Goal: Navigation & Orientation: Find specific page/section

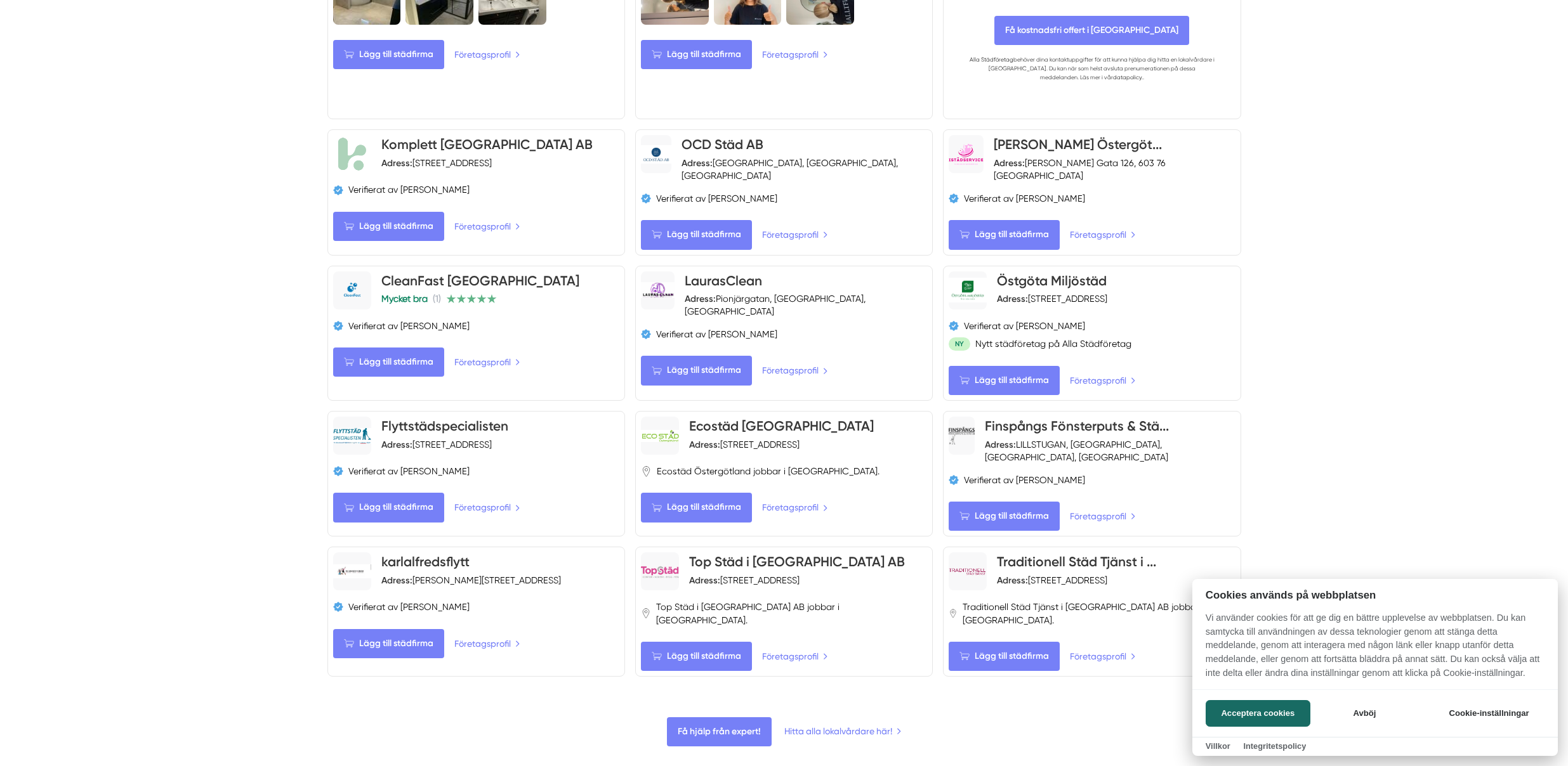
scroll to position [1210, 0]
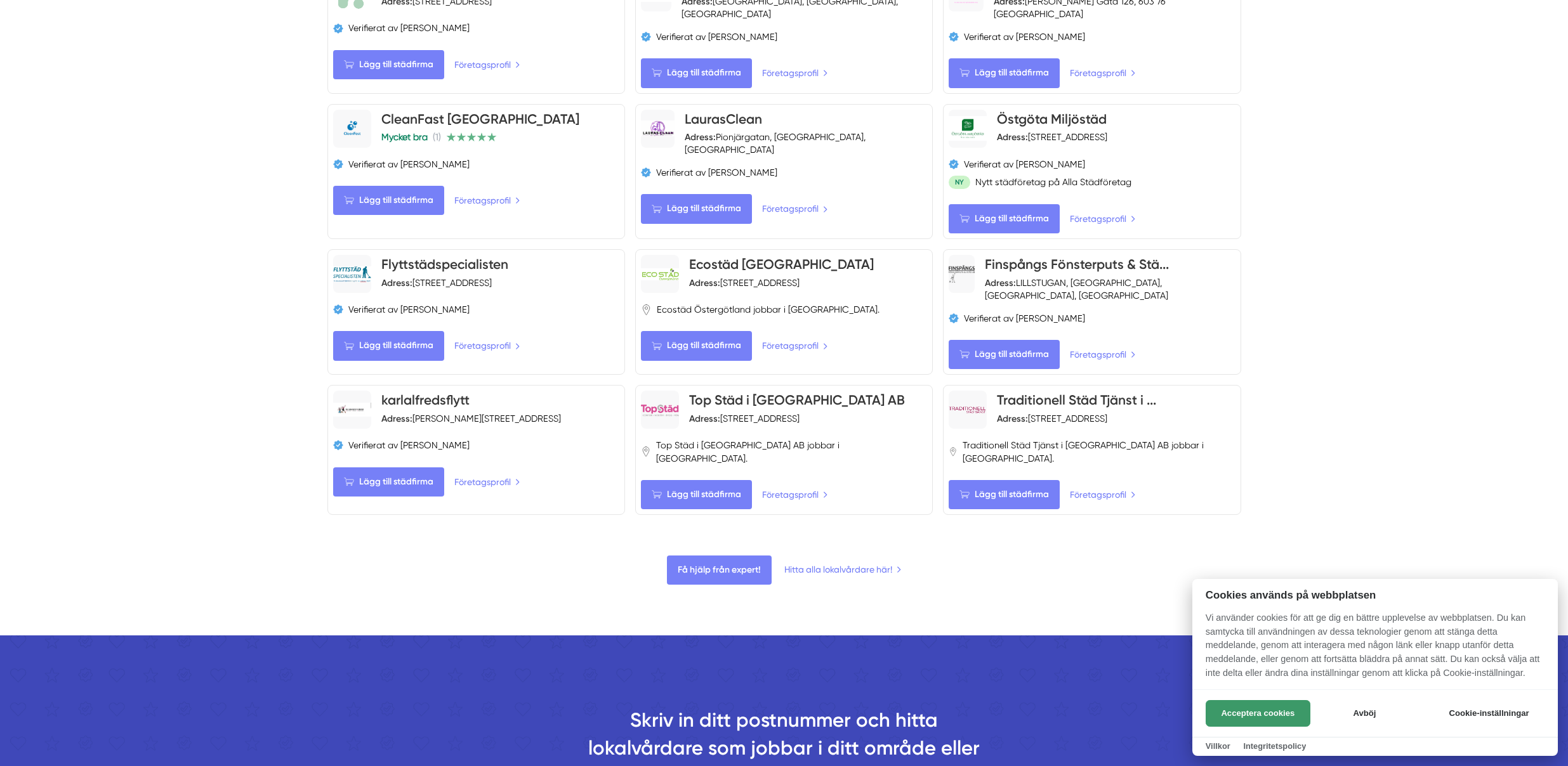
click at [1269, 710] on button "Acceptera cookies" at bounding box center [1258, 713] width 104 height 27
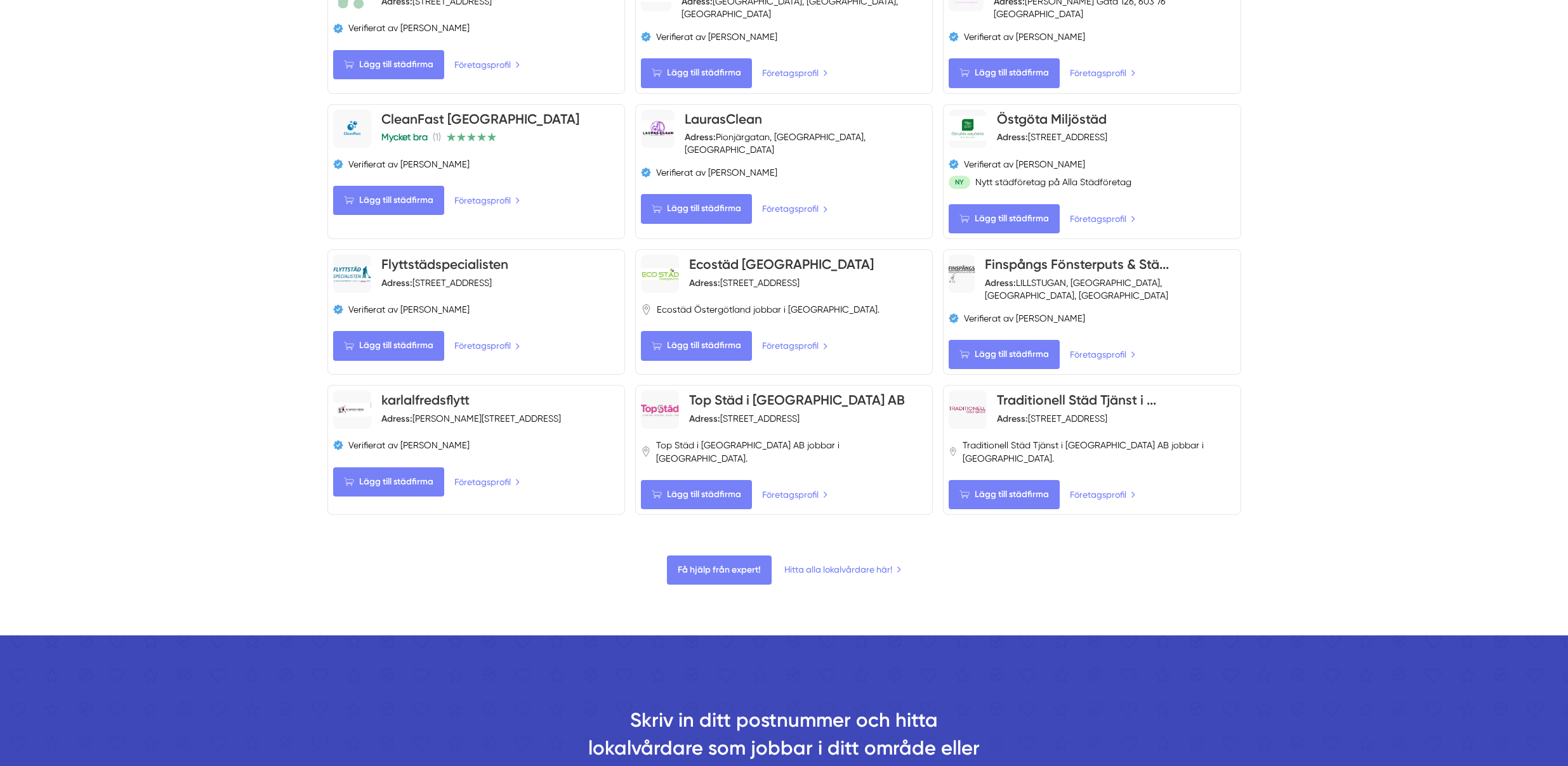
click at [846, 556] on div "Få hjälp från expert! Hitta alla lokalvårdare här!" at bounding box center [784, 570] width 914 height 30
click at [852, 563] on link "Hitta alla lokalvårdare här!" at bounding box center [843, 569] width 120 height 14
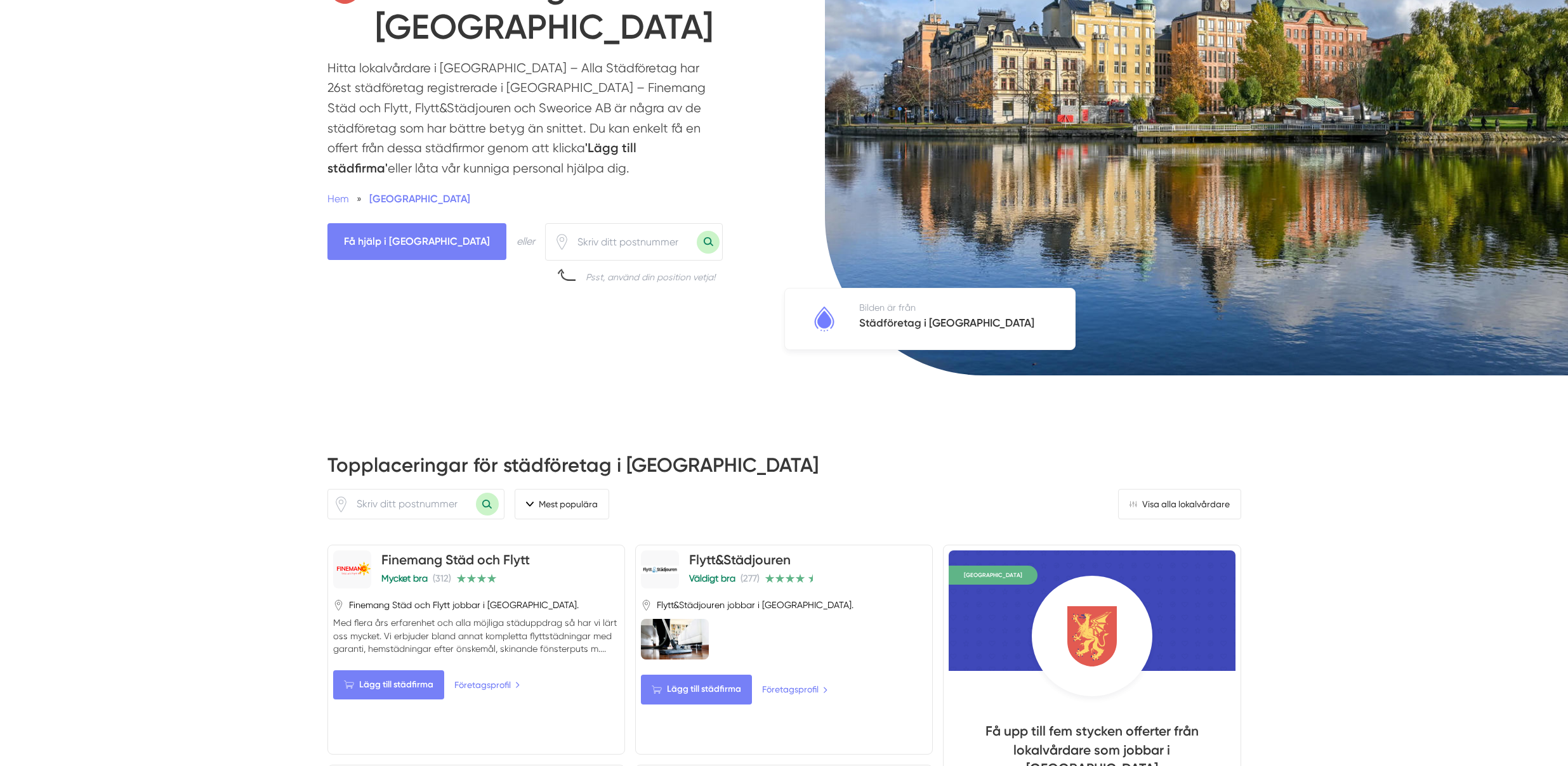
scroll to position [152, 0]
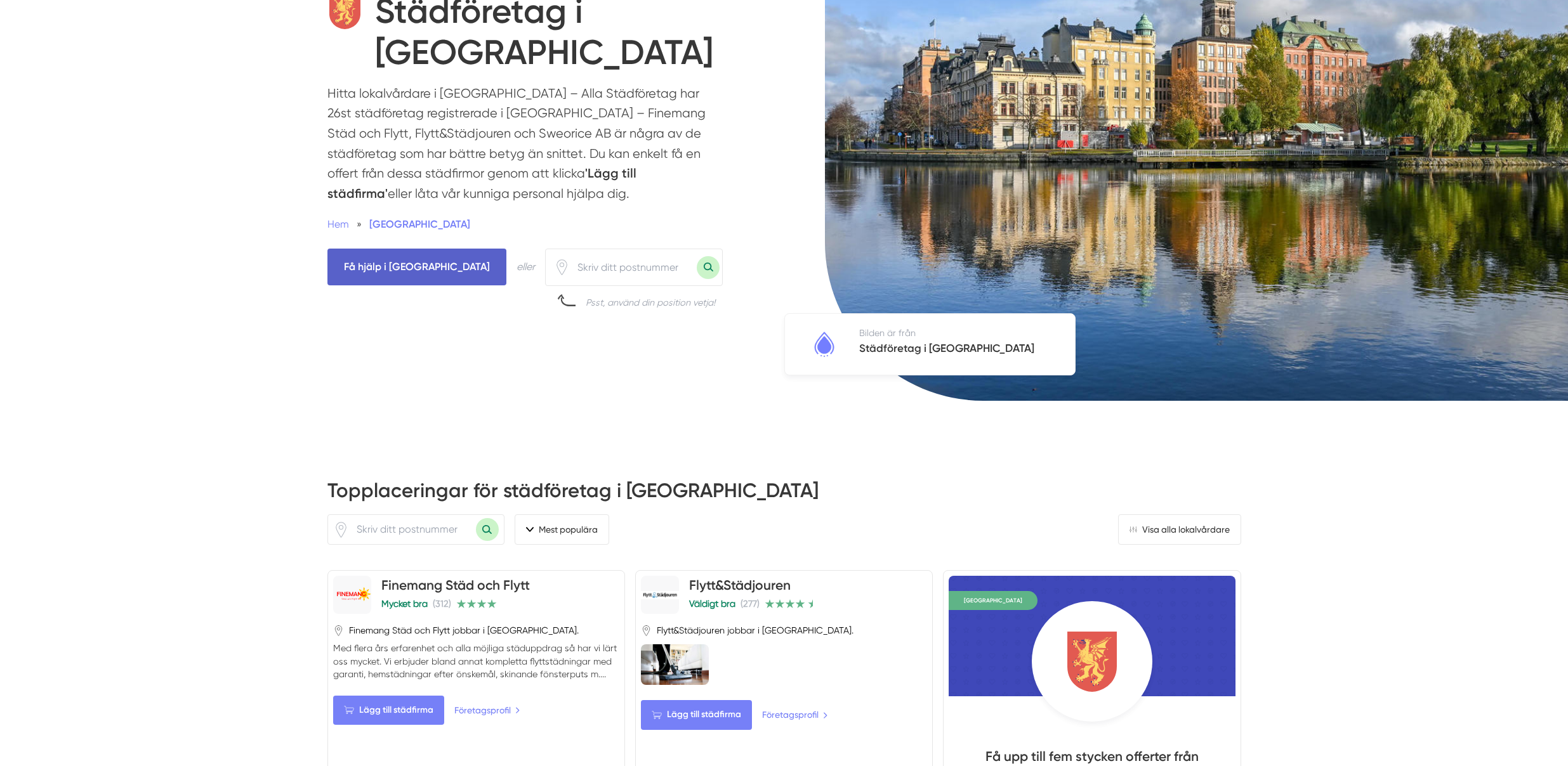
click at [422, 262] on span "Få hjälp i [GEOGRAPHIC_DATA]" at bounding box center [417, 266] width 179 height 36
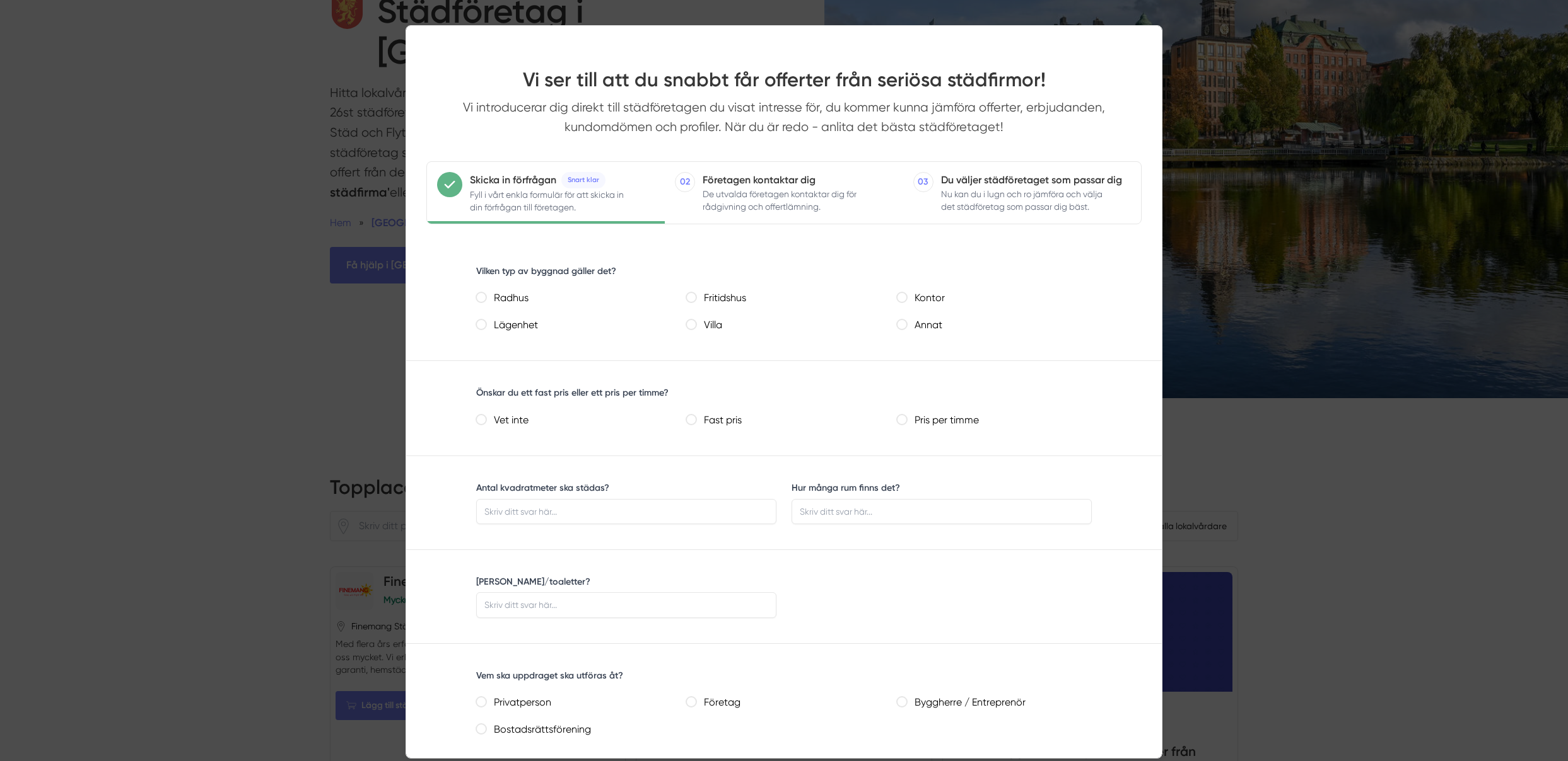
click at [230, 282] on div at bounding box center [784, 380] width 1568 height 761
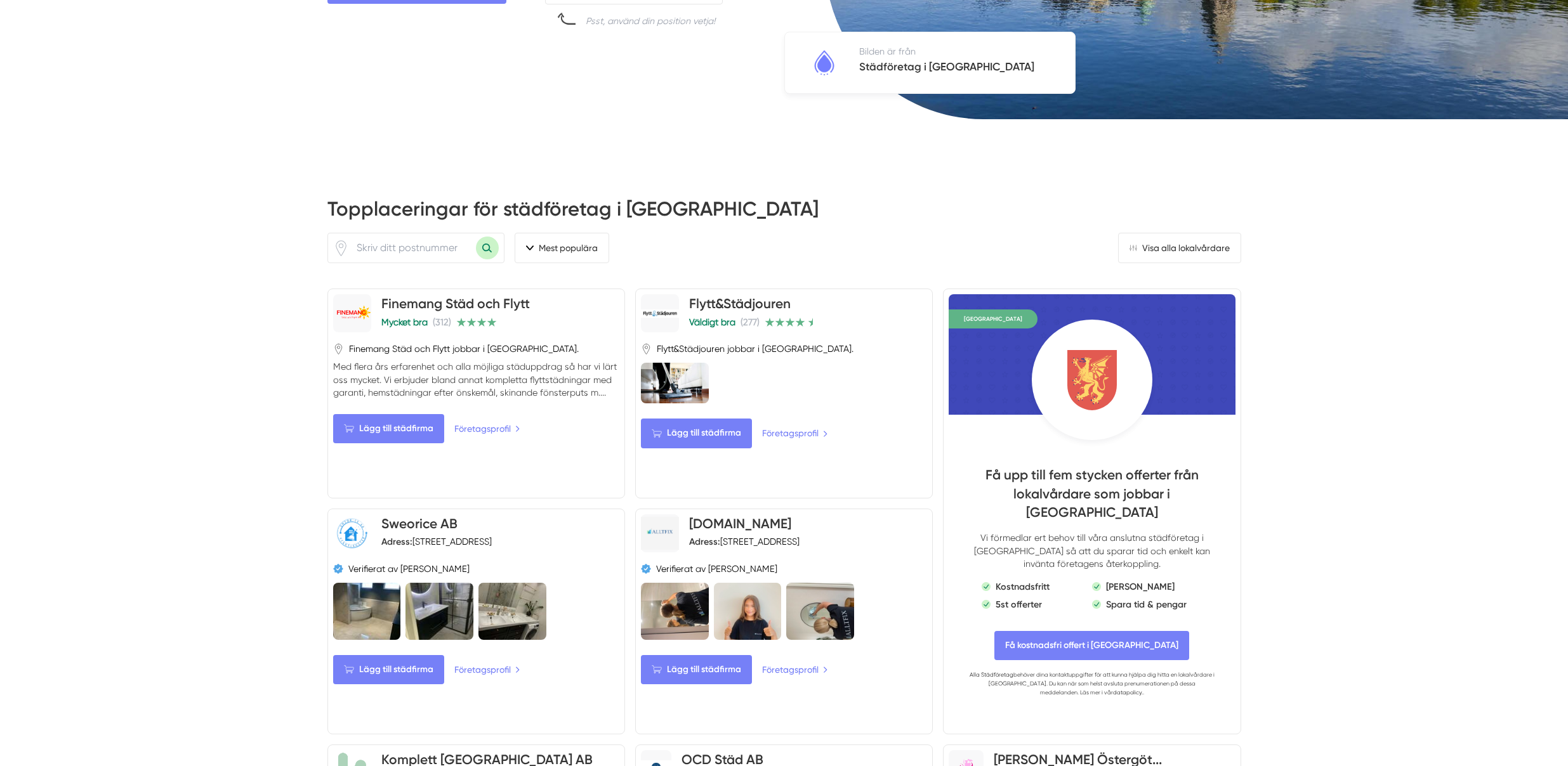
scroll to position [300, 0]
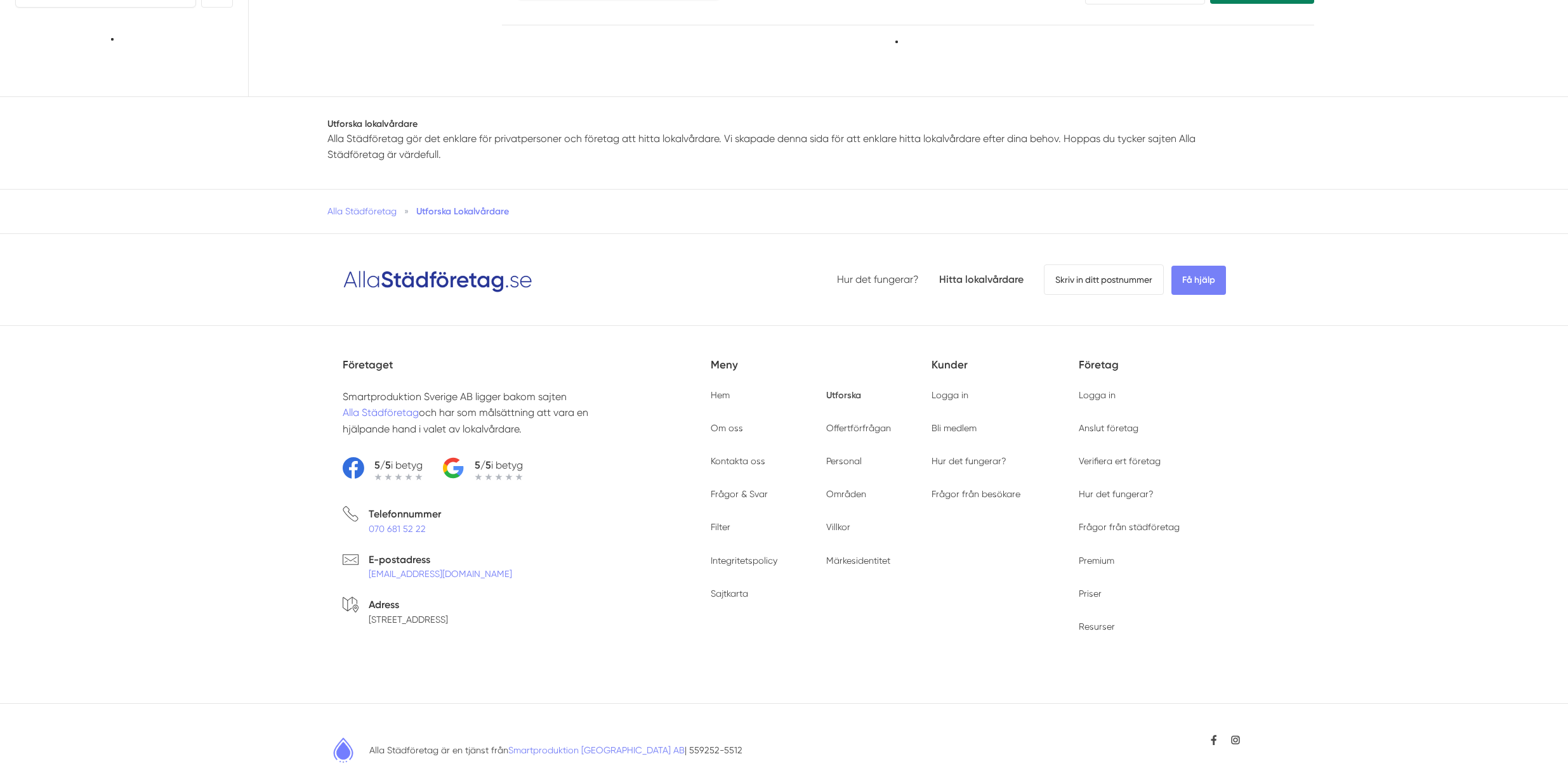
scroll to position [138, 0]
